Goal: Task Accomplishment & Management: Manage account settings

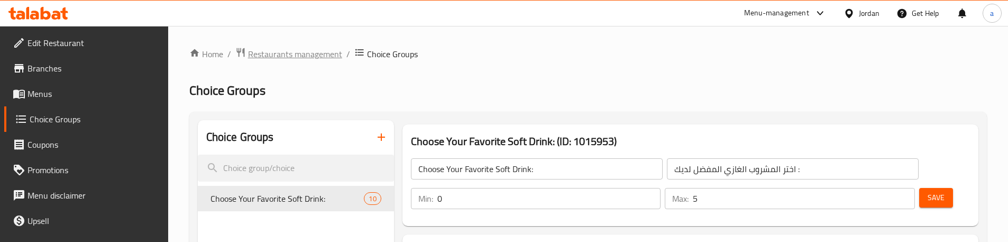
click at [255, 55] on span "Restaurants management" at bounding box center [295, 54] width 94 height 13
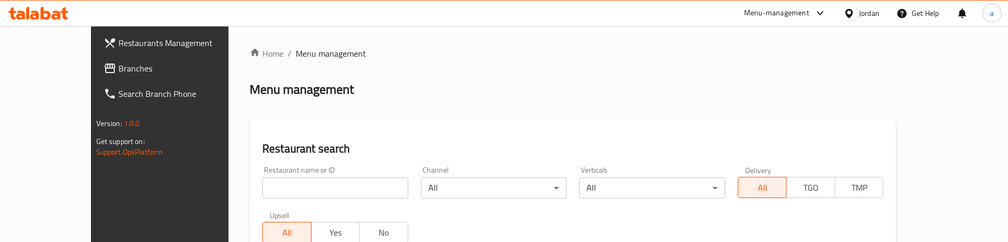
click at [118, 67] on span "Branches" at bounding box center [184, 68] width 132 height 13
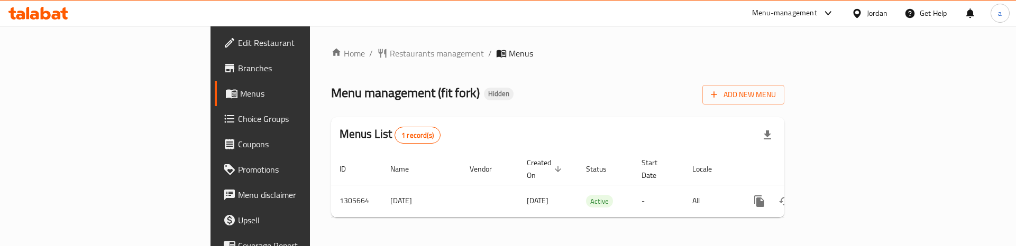
click at [238, 125] on span "Choice Groups" at bounding box center [305, 119] width 134 height 13
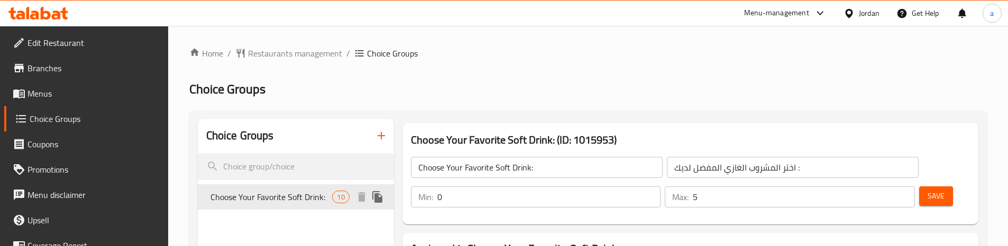
click at [289, 194] on span "Choose Your Favorite Soft Drink:" at bounding box center [271, 197] width 122 height 13
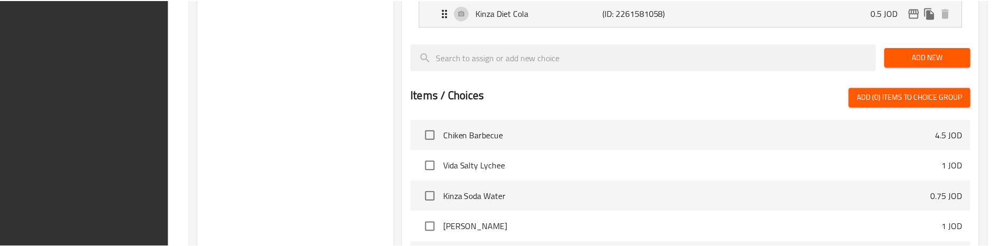
scroll to position [694, 0]
